Goal: Check status: Check status

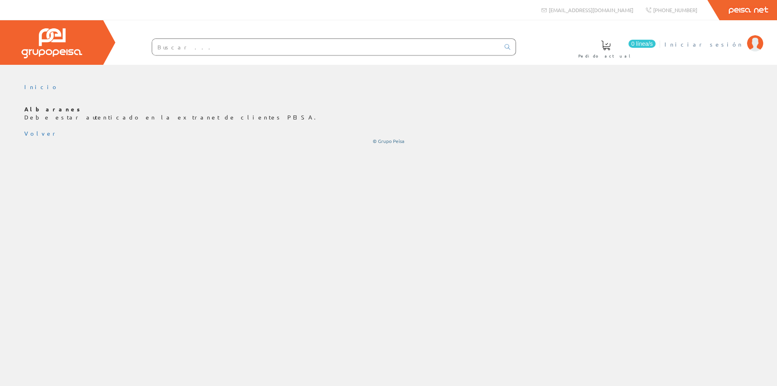
click at [720, 45] on span "Iniciar sesión" at bounding box center [704, 44] width 79 height 8
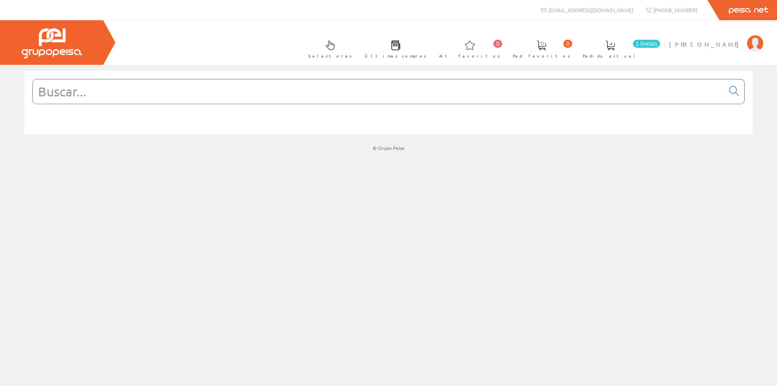
click at [727, 47] on span "[PERSON_NAME]" at bounding box center [706, 44] width 74 height 8
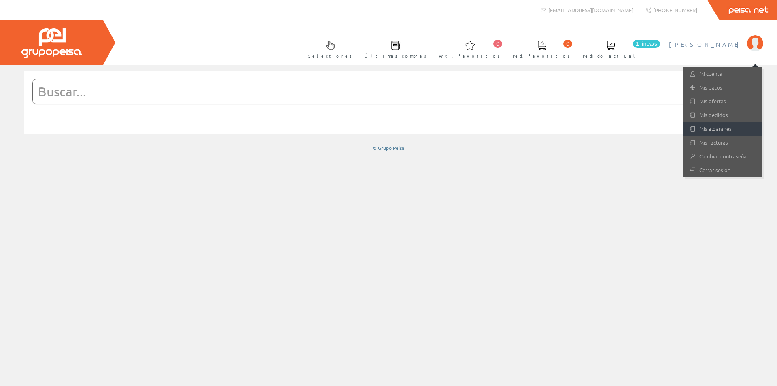
click at [704, 124] on link "Mis albaranes" at bounding box center [723, 129] width 79 height 14
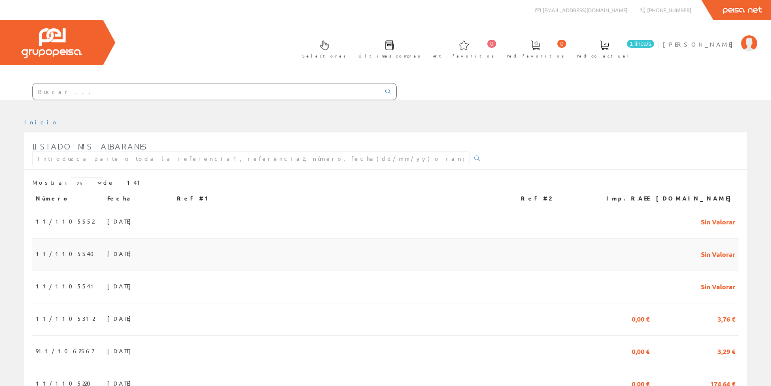
click at [71, 250] on td "11/1105540" at bounding box center [68, 255] width 72 height 32
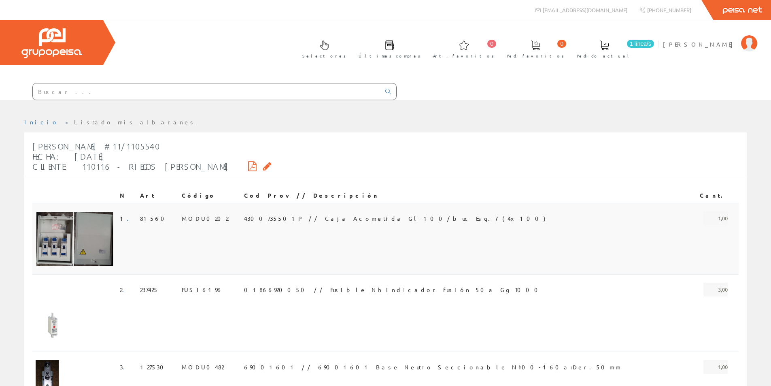
click at [326, 215] on span "4300735501P // Caja Acometida Gl-100/buc Esq.7 (4x100)" at bounding box center [395, 218] width 302 height 14
click at [305, 286] on span "01866920050 // Fusible Nh indicador fusión 50a Gg T000" at bounding box center [393, 290] width 299 height 14
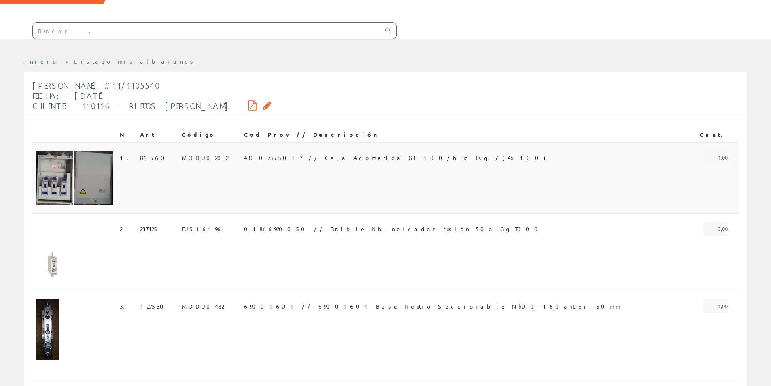
scroll to position [81, 0]
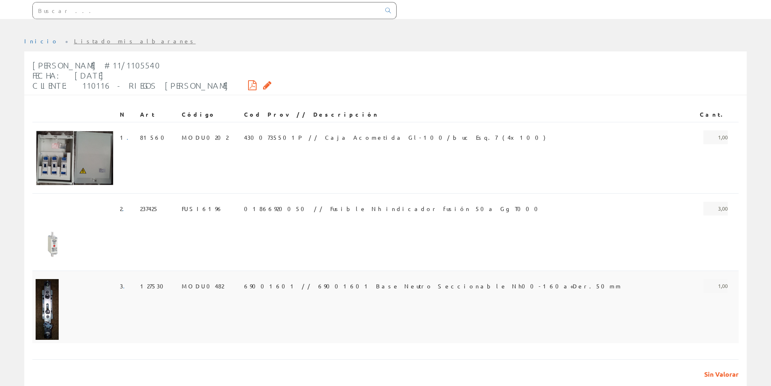
click at [304, 282] on span "69001601 // 69001601 Base Neutro Seccionable Nh00-160a+Der.50mm" at bounding box center [433, 286] width 378 height 14
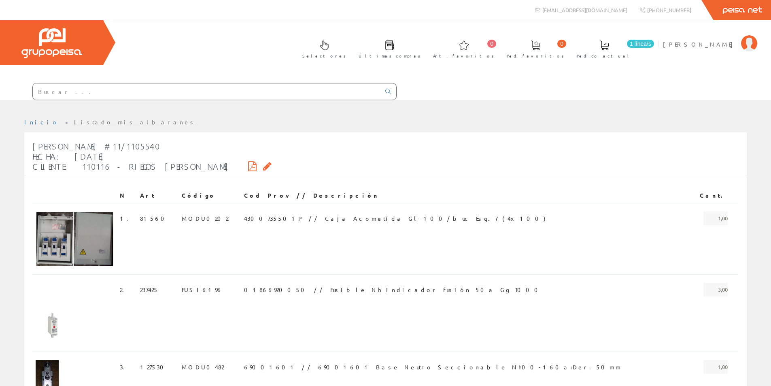
scroll to position [81, 0]
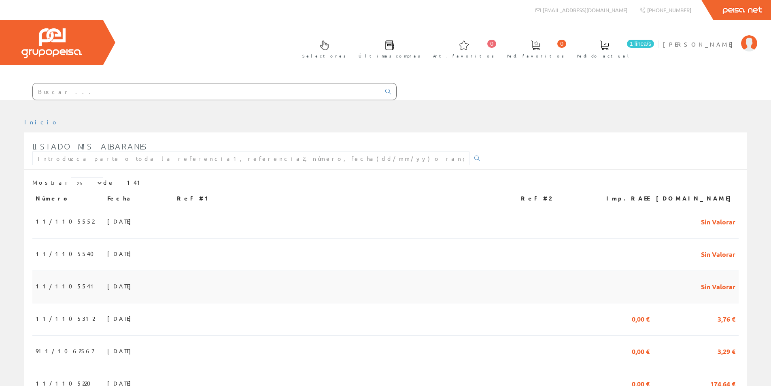
click at [107, 285] on span "17/09/2025" at bounding box center [121, 286] width 28 height 14
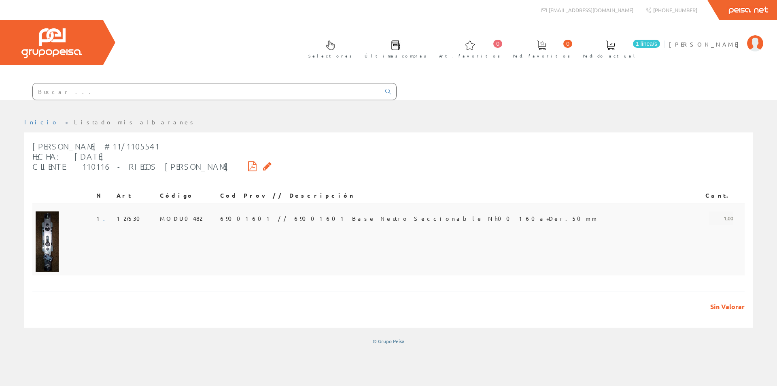
click at [326, 214] on span "69001601 // 69001601 Base Neutro Seccionable Nh00-160a+Der.50mm" at bounding box center [409, 218] width 378 height 14
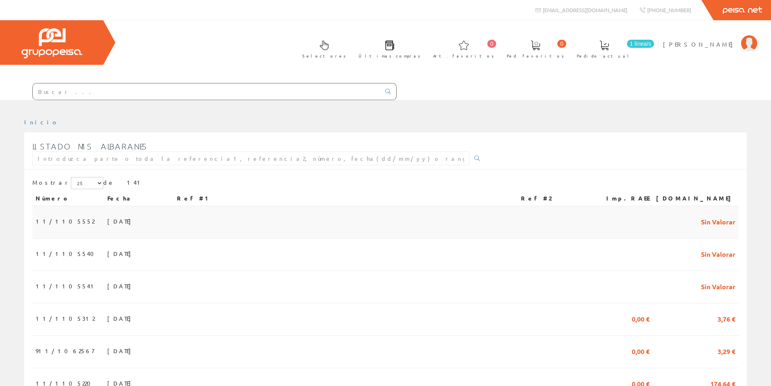
click at [57, 215] on span "11/1105552" at bounding box center [65, 221] width 59 height 14
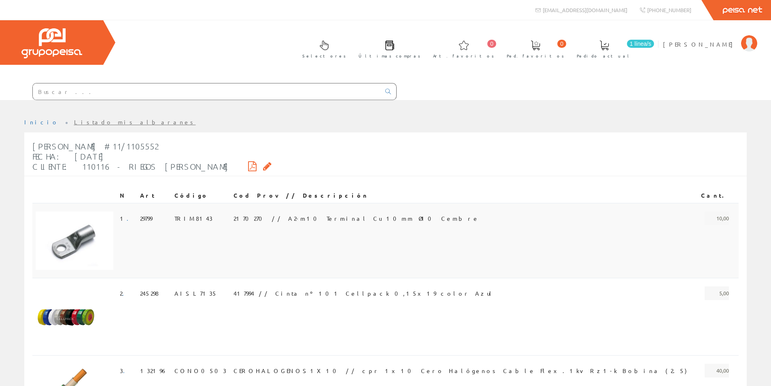
click at [277, 215] on span "2170270 // A2-m10 Terminal Cu 10mm Ø10 Cembre" at bounding box center [357, 218] width 246 height 14
click at [298, 291] on span "417994 // Cinta nº 101 Cellpack 0,15x19 color Azul" at bounding box center [364, 293] width 261 height 14
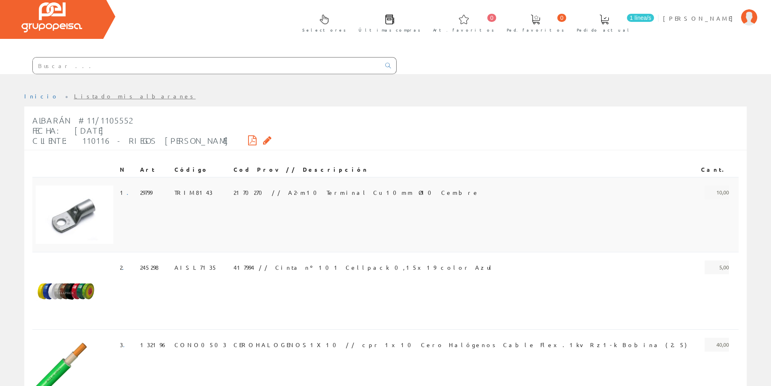
scroll to position [116, 0]
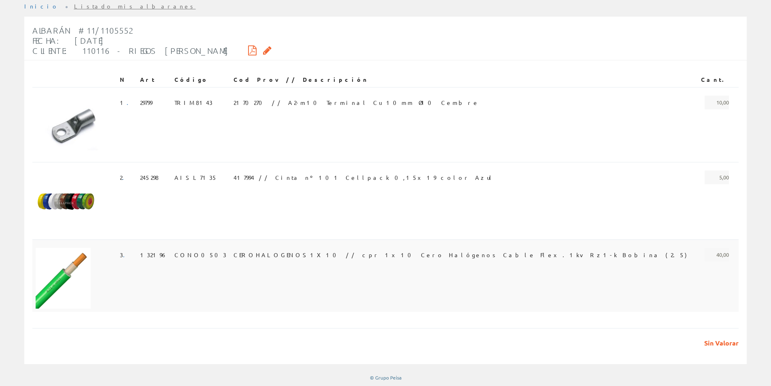
click at [305, 254] on span "CEROHALOGENOS1X10 // cpr 1x10 Cero Halógenos Cable Flex.1kv Rz1-k Bobina (2.5)" at bounding box center [461, 255] width 454 height 14
